Goal: Task Accomplishment & Management: Manage account settings

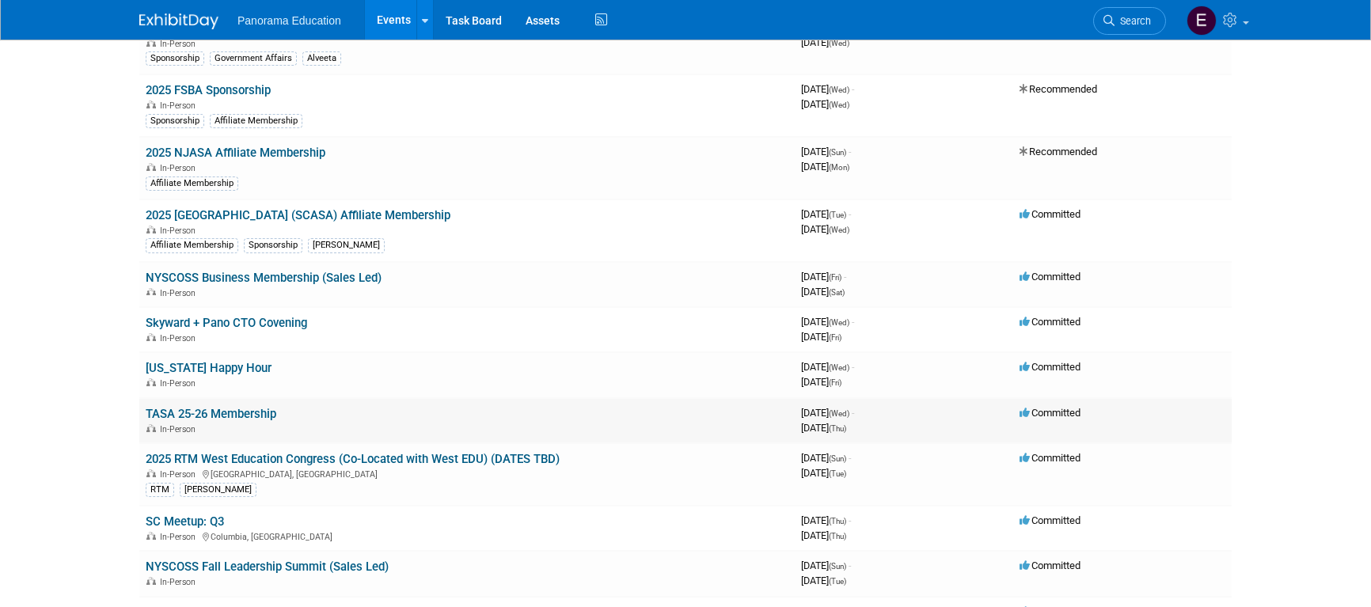
scroll to position [163, 0]
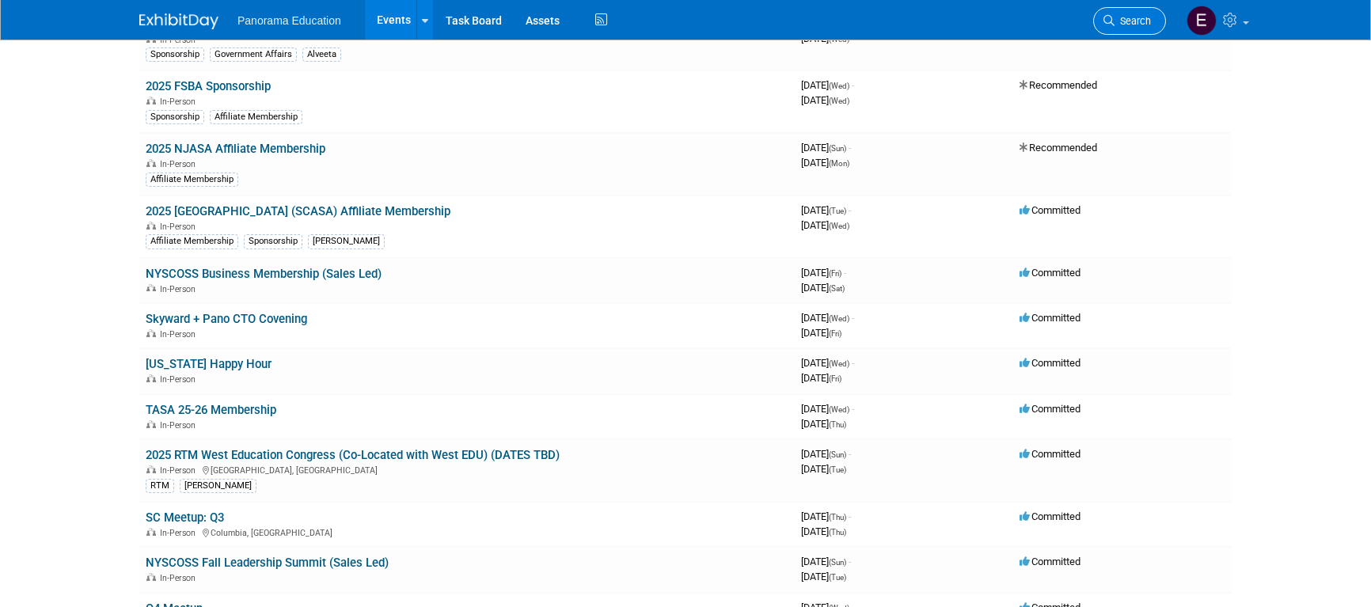
click at [1106, 25] on icon at bounding box center [1108, 20] width 11 height 11
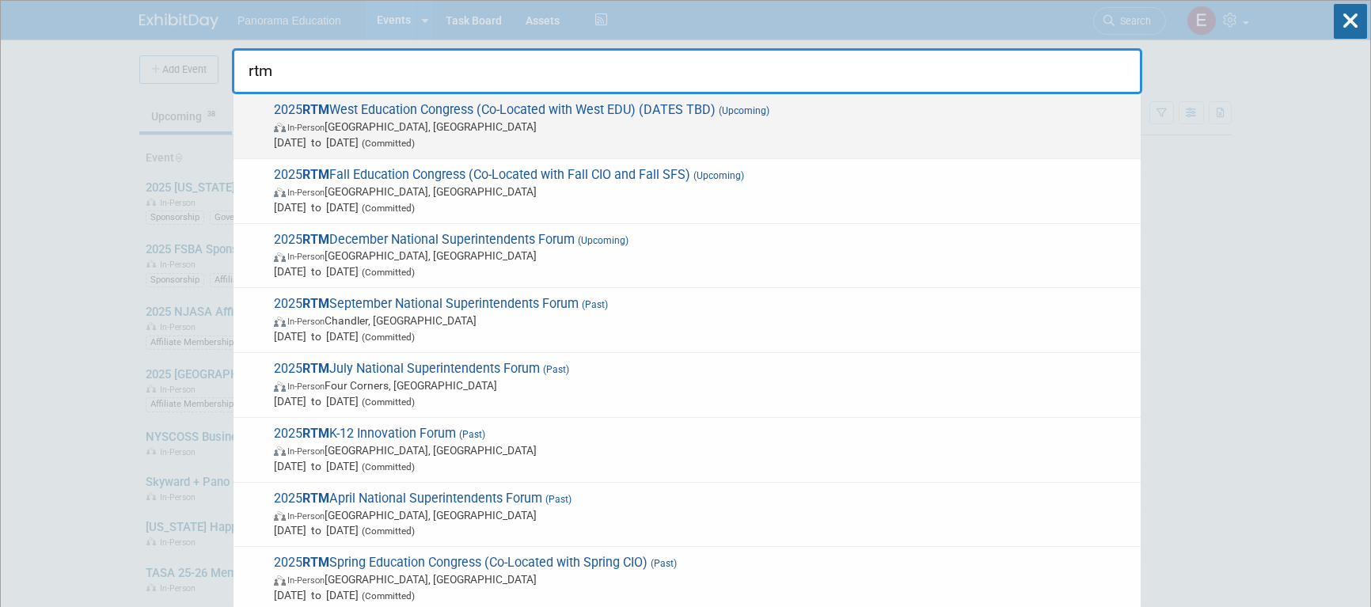
type input "rtm"
click at [524, 133] on span "In-Person [GEOGRAPHIC_DATA], [GEOGRAPHIC_DATA]" at bounding box center [703, 127] width 859 height 16
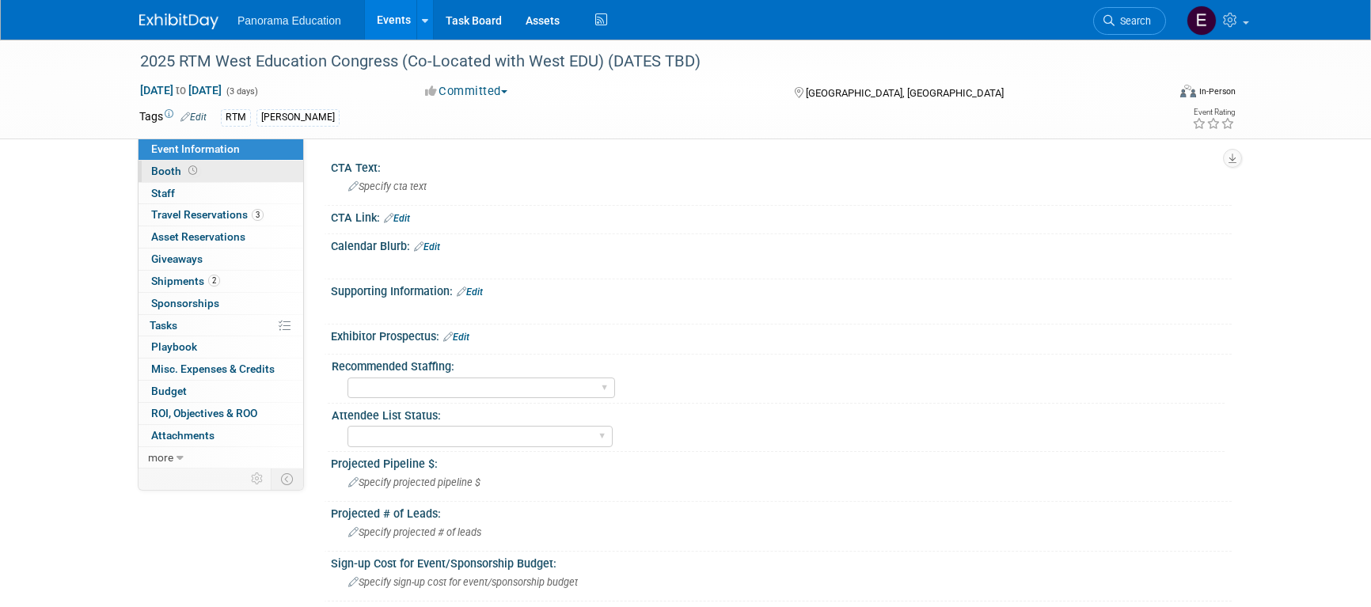
click at [185, 170] on span at bounding box center [192, 171] width 15 height 12
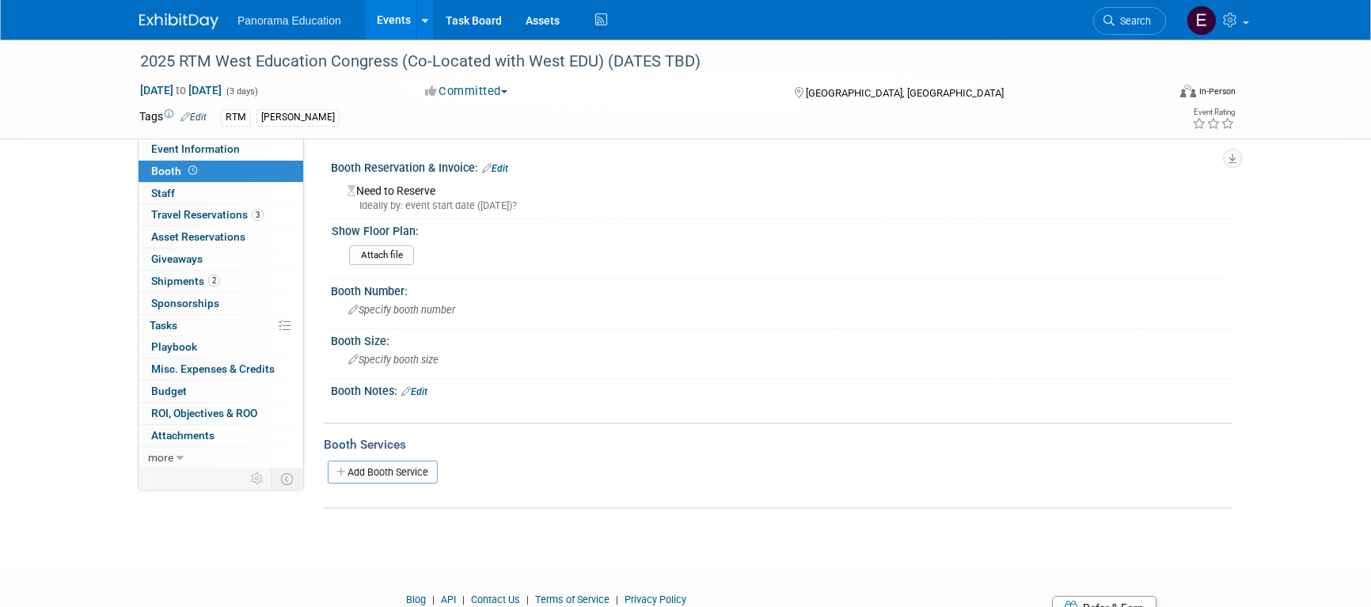
scroll to position [73, 0]
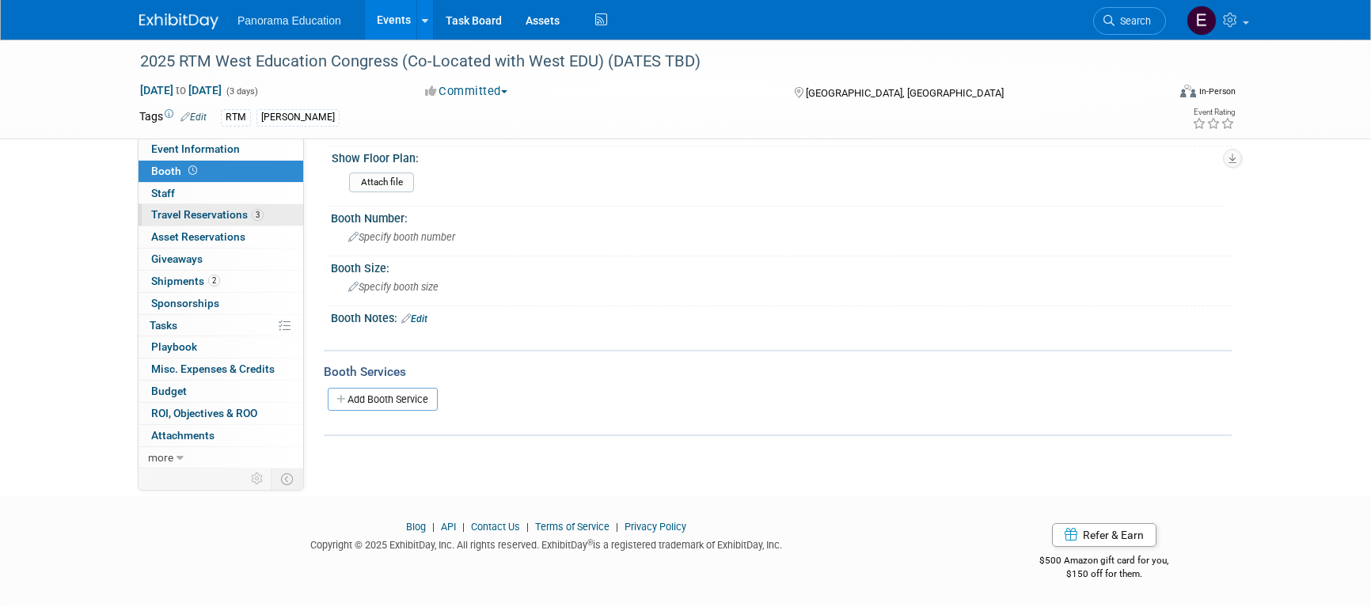
click at [241, 207] on link "3 Travel Reservations 3" at bounding box center [221, 214] width 165 height 21
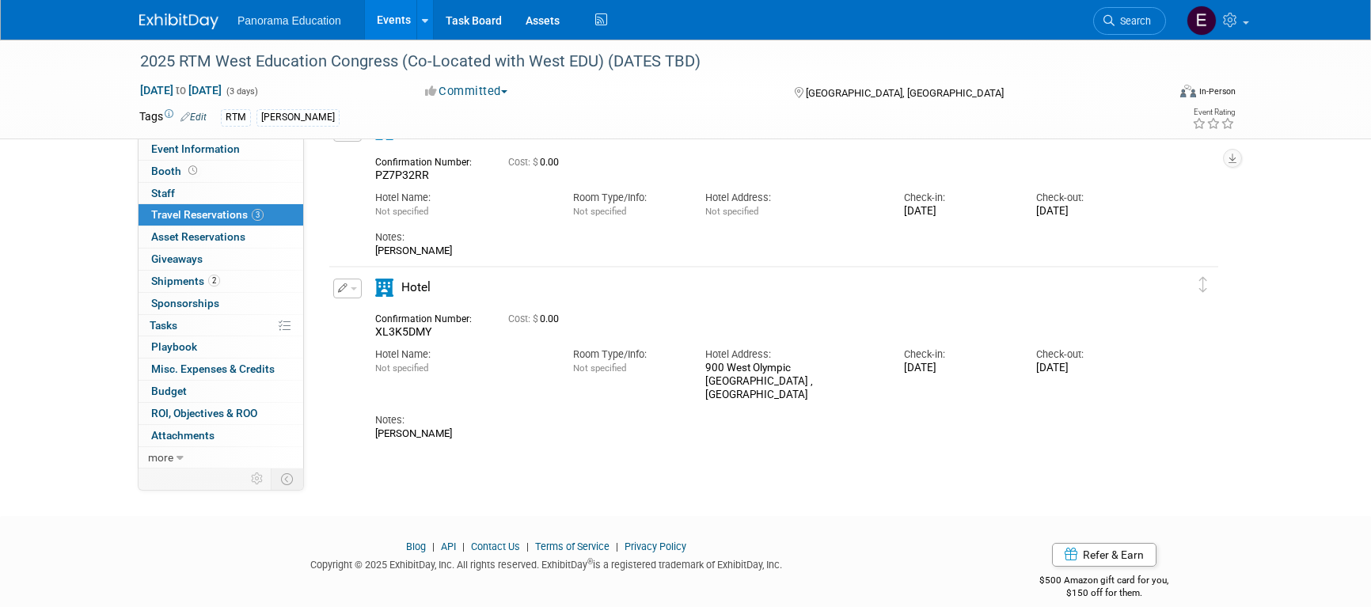
scroll to position [226, 0]
click at [234, 277] on link "2 Shipments 2" at bounding box center [221, 281] width 165 height 21
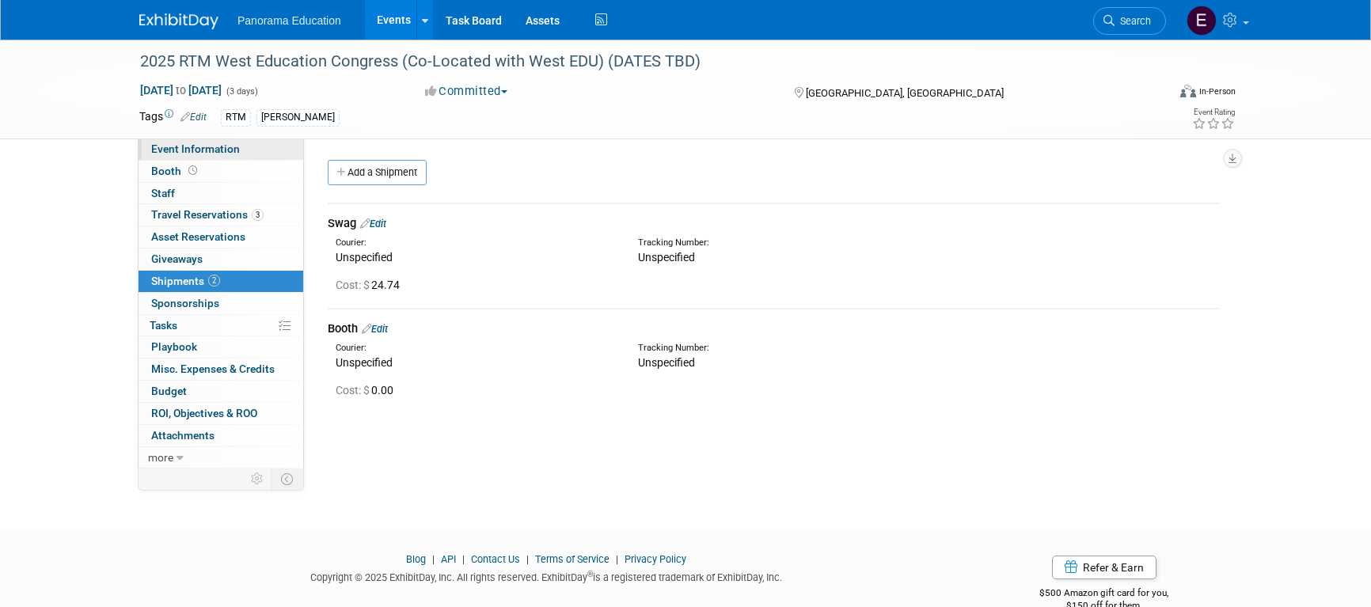
click at [197, 148] on span "Event Information" at bounding box center [195, 148] width 89 height 13
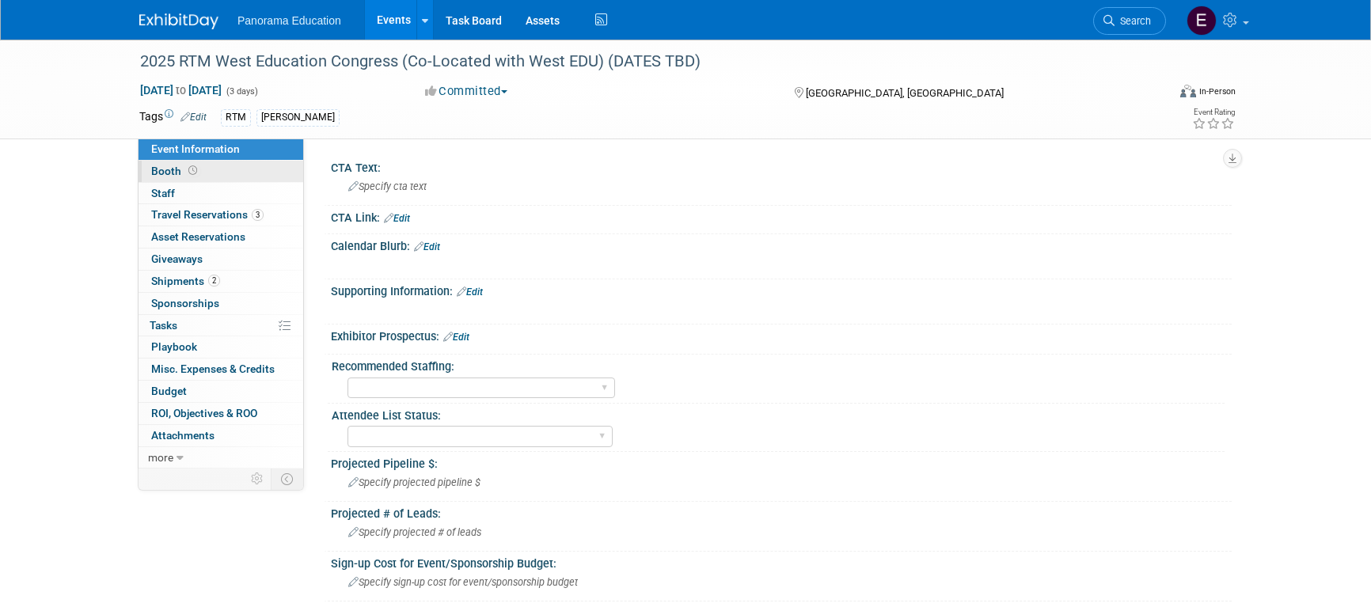
click at [202, 173] on link "Booth" at bounding box center [221, 171] width 165 height 21
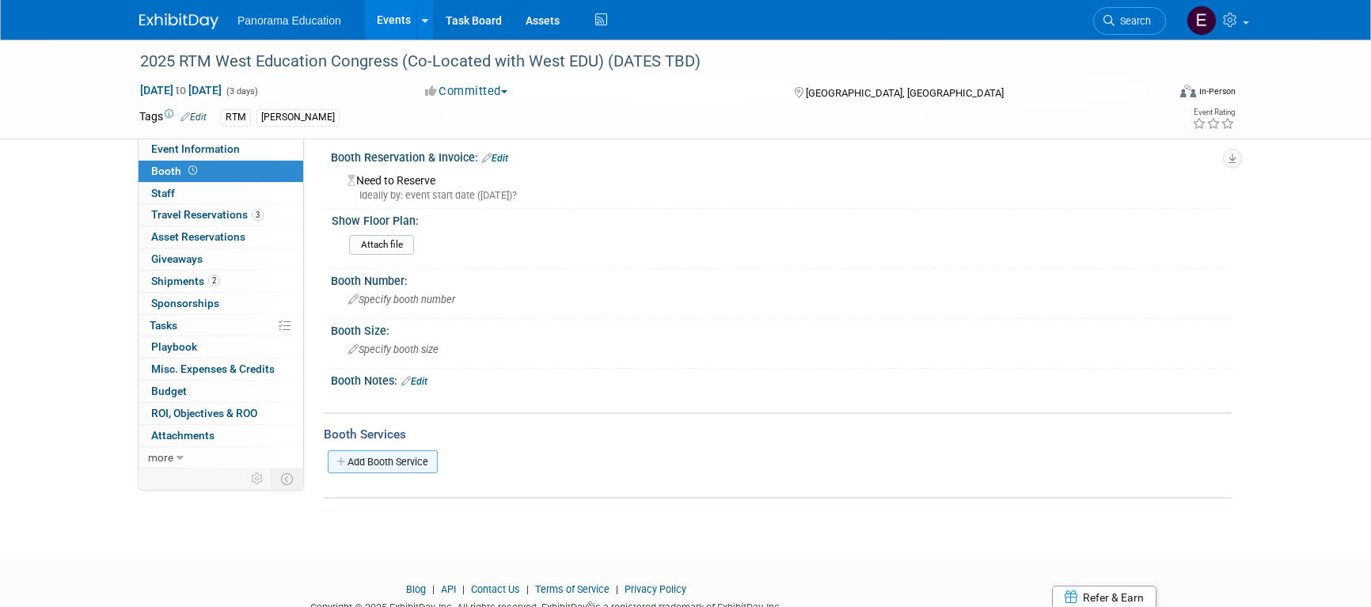
scroll to position [6, 0]
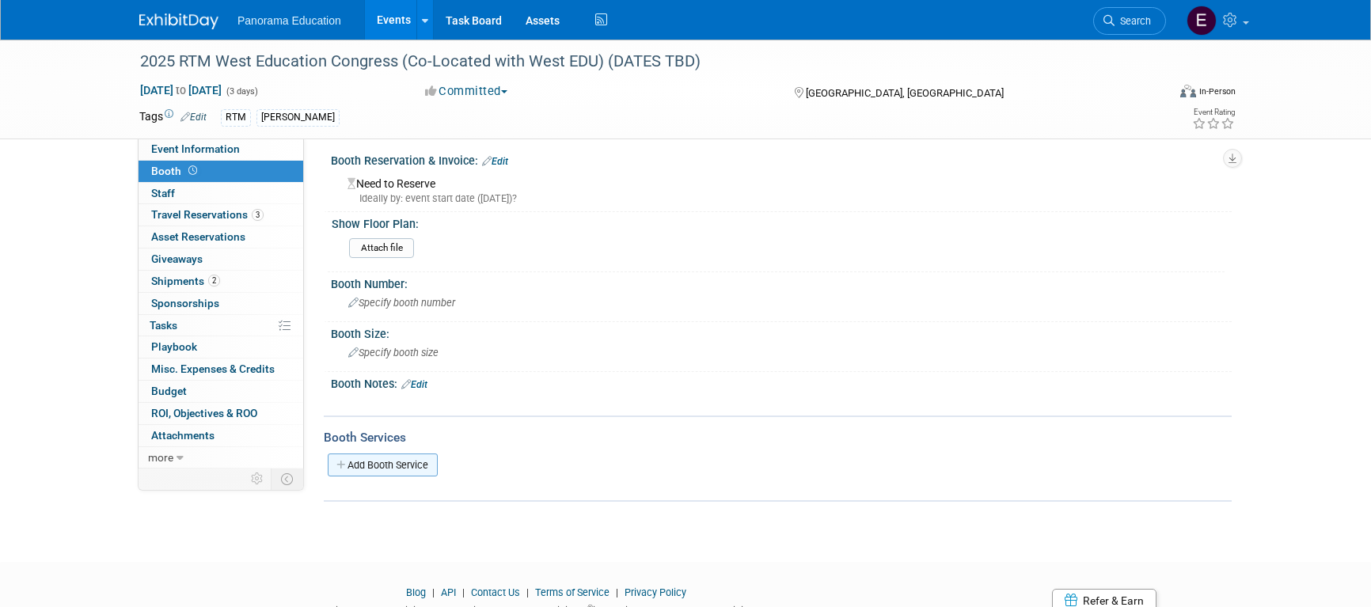
click at [370, 461] on link "Add Booth Service" at bounding box center [383, 465] width 110 height 23
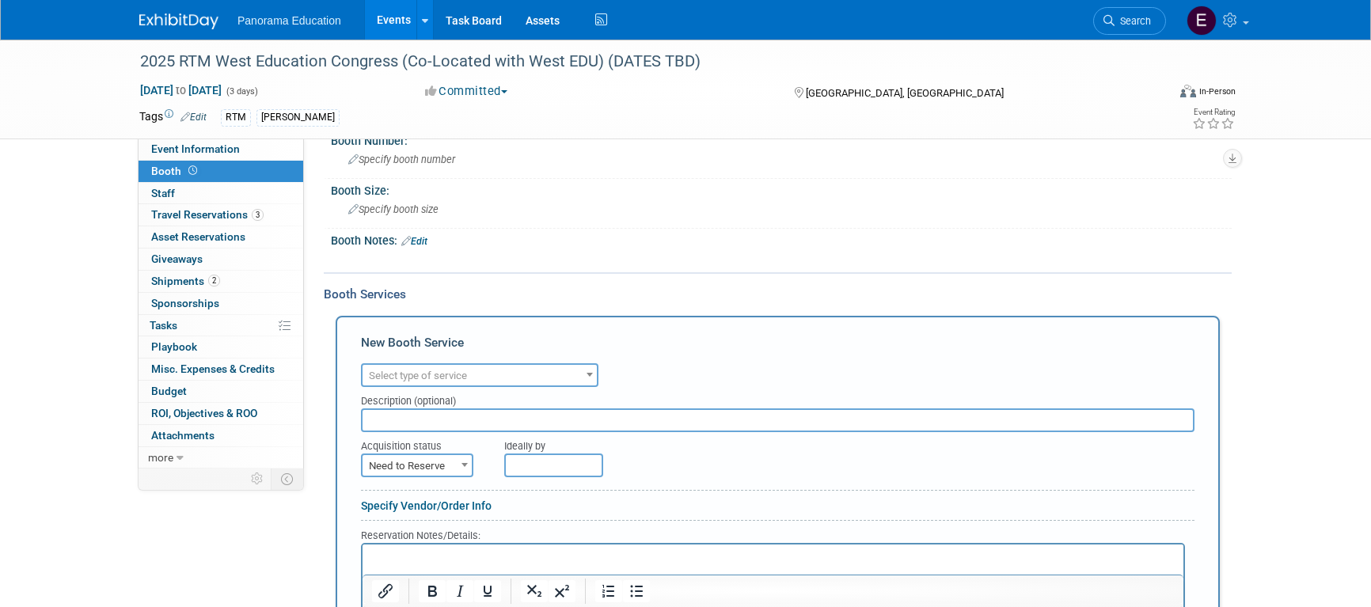
scroll to position [154, 0]
click at [435, 368] on span "Select type of service" at bounding box center [418, 372] width 98 height 12
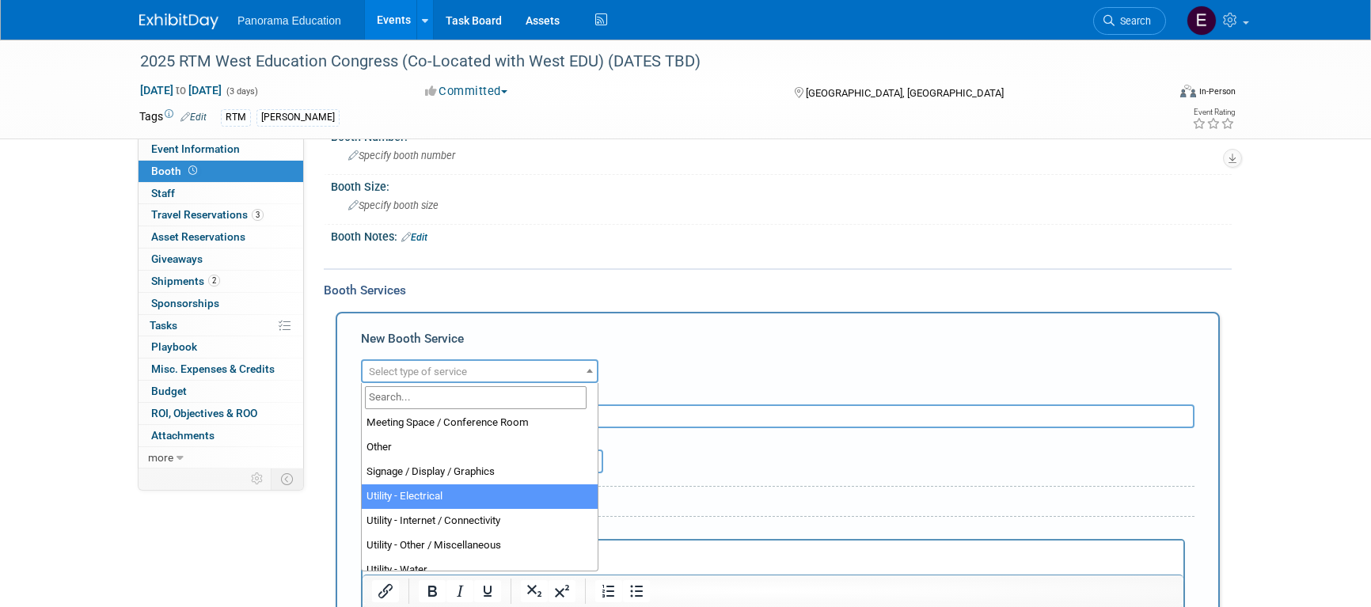
scroll to position [406, 0]
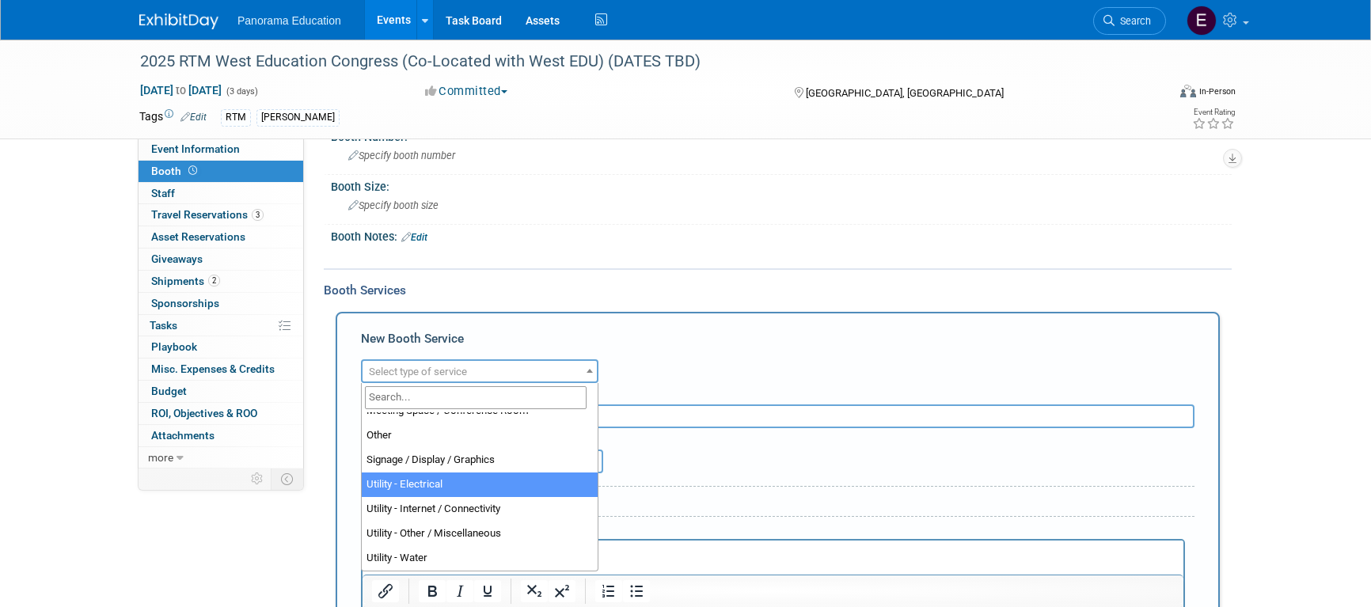
select select "8"
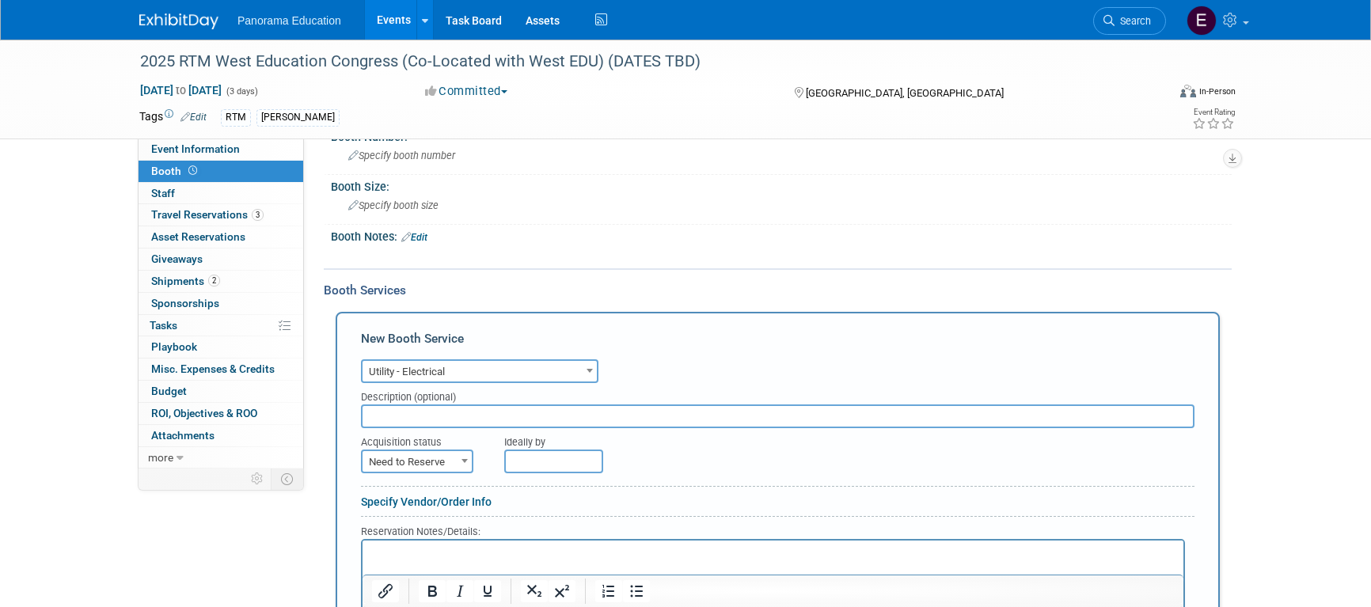
click at [420, 463] on span "Need to Reserve" at bounding box center [417, 462] width 109 height 22
select select "2"
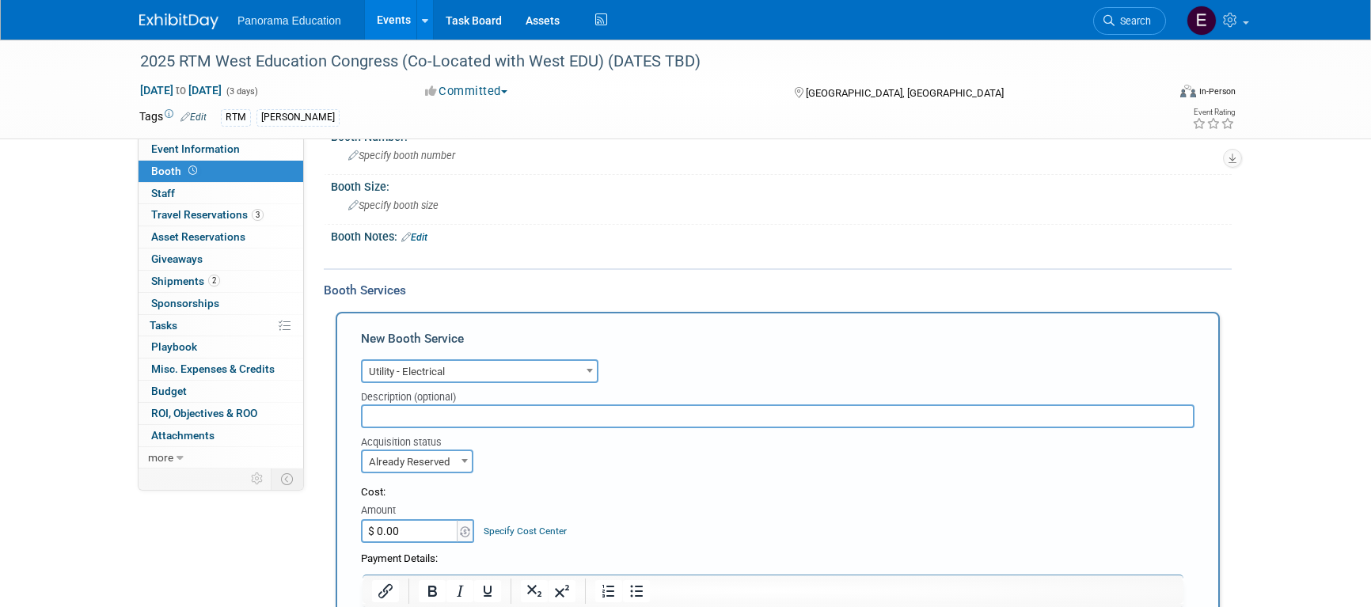
click at [409, 537] on input "$ 0.00" at bounding box center [410, 531] width 99 height 24
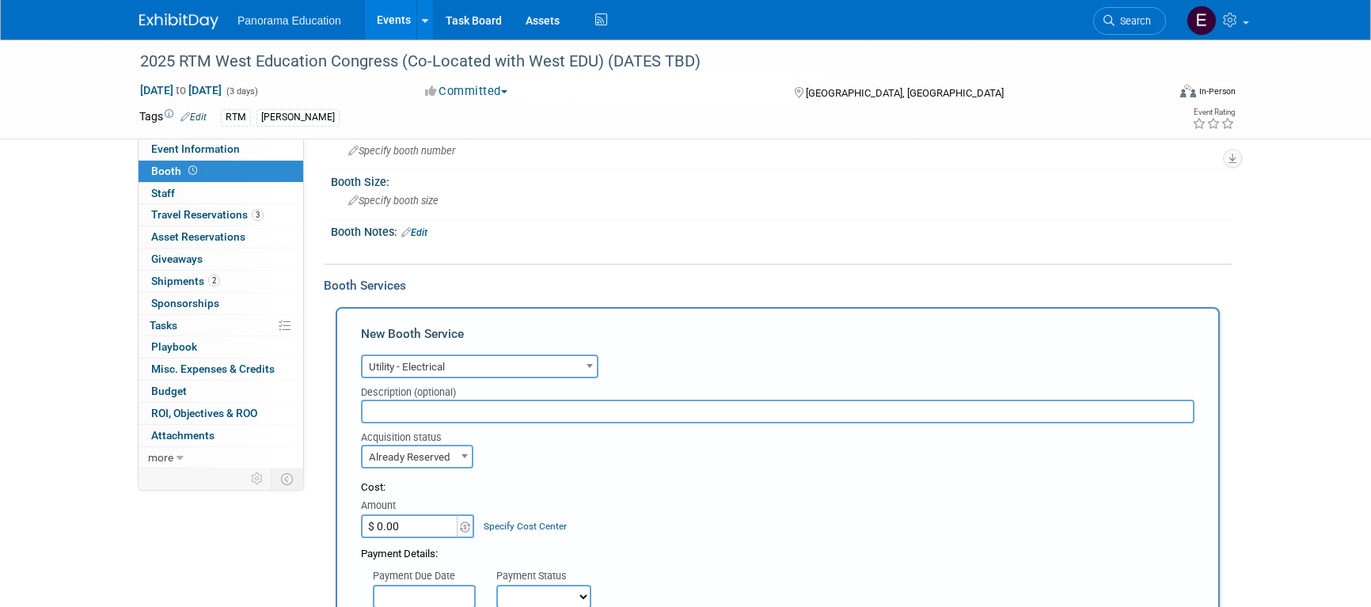
paste input "389.57"
type input "$ 389.57"
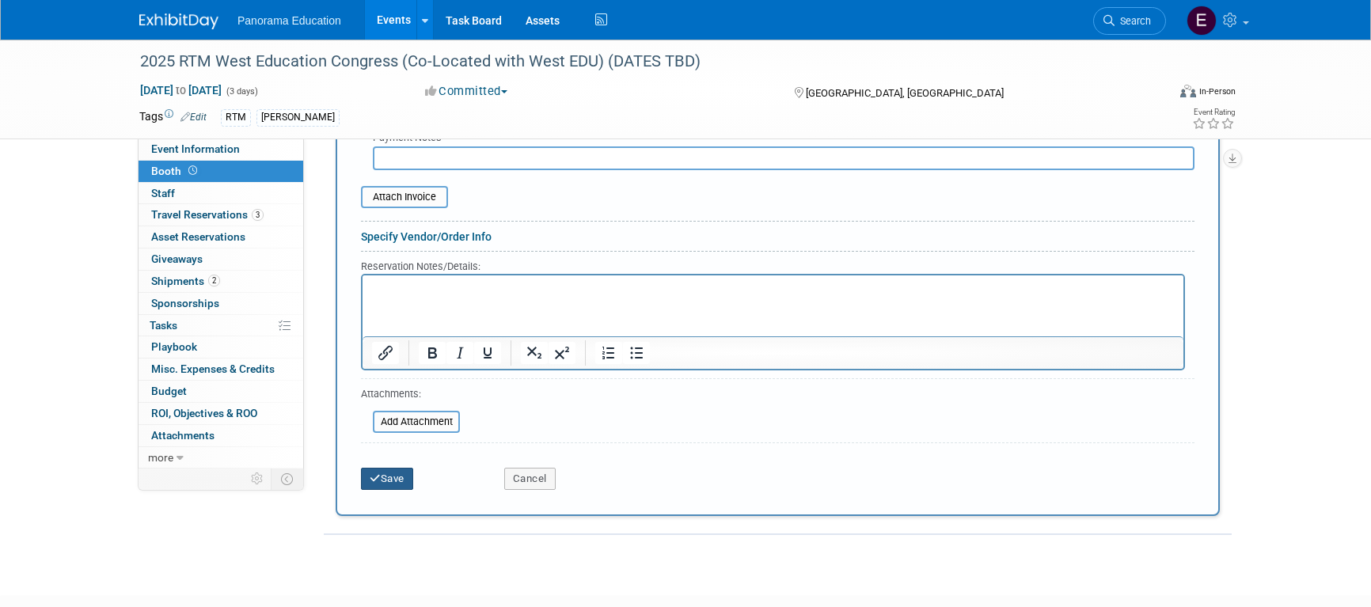
click at [385, 474] on button "Save" at bounding box center [387, 479] width 52 height 22
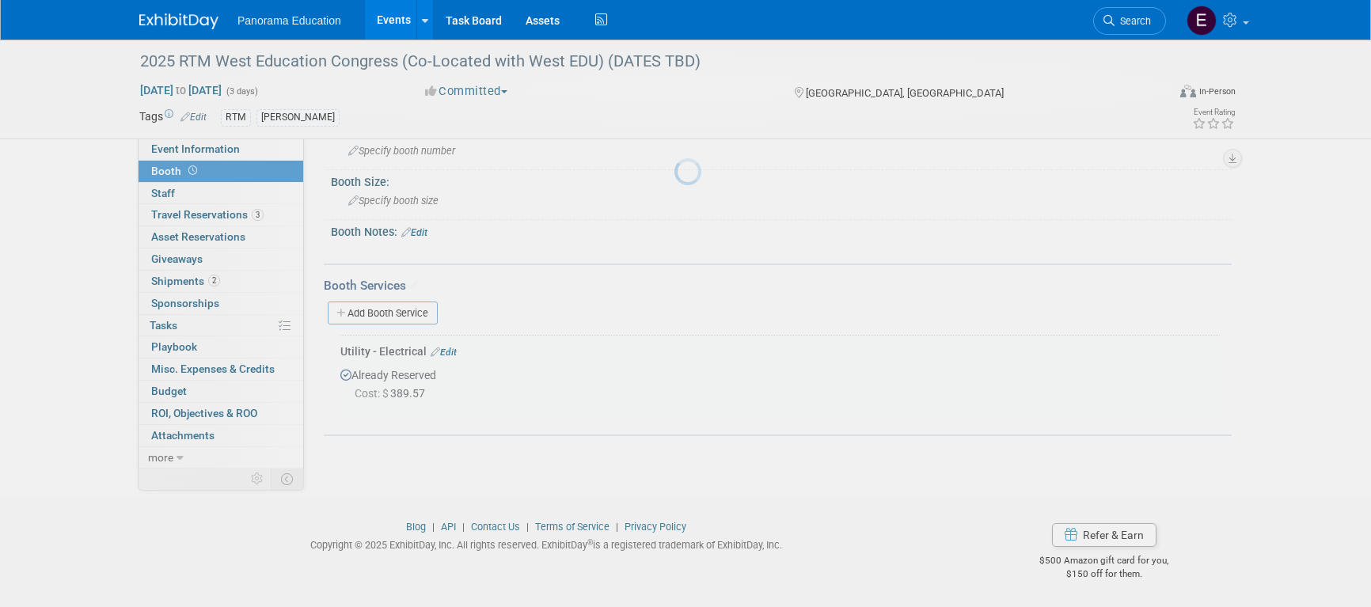
scroll to position [159, 0]
